Goal: Check status

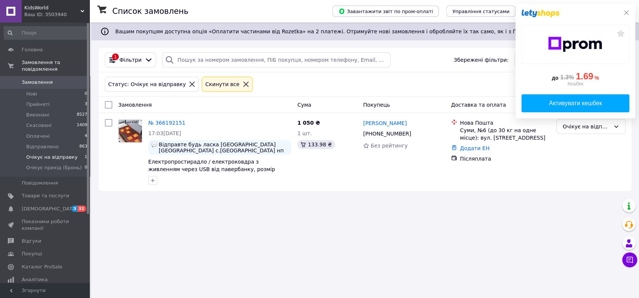
click at [628, 13] on icon at bounding box center [626, 13] width 6 height 6
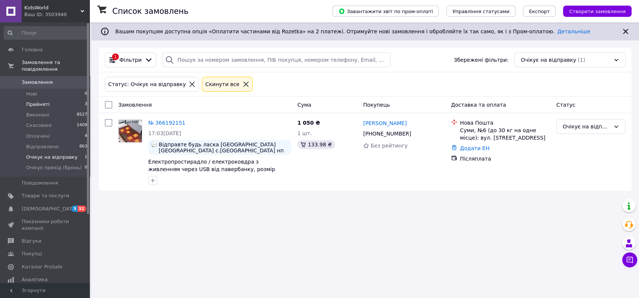
click at [39, 105] on span "Прийняті" at bounding box center [37, 104] width 23 height 7
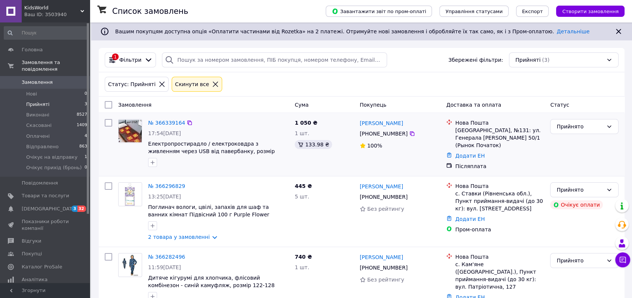
scroll to position [16, 0]
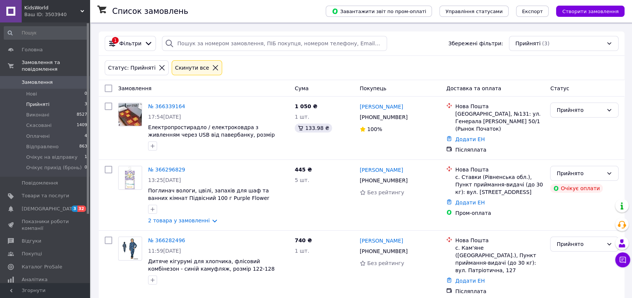
click at [171, 237] on link "№ 366282496" at bounding box center [166, 240] width 37 height 6
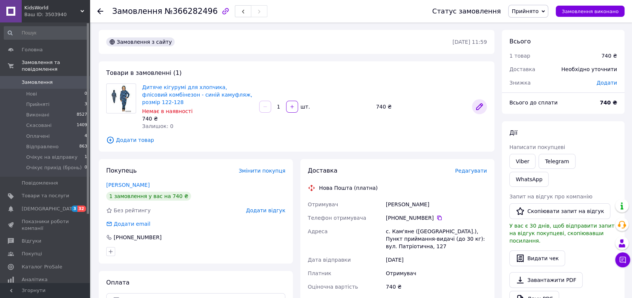
click at [477, 107] on icon at bounding box center [479, 106] width 9 height 9
